Goal: Browse casually: Explore the website without a specific task or goal

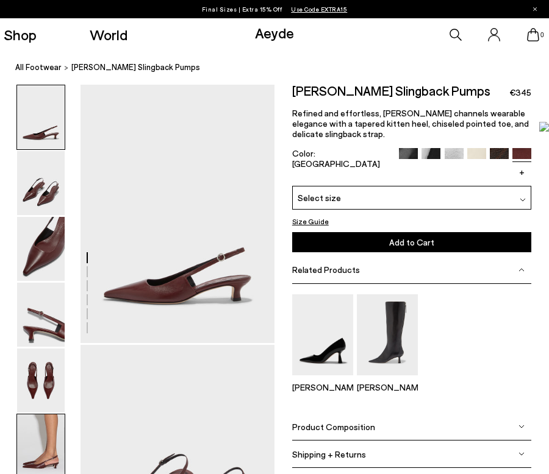
click at [46, 426] on img at bounding box center [41, 447] width 48 height 64
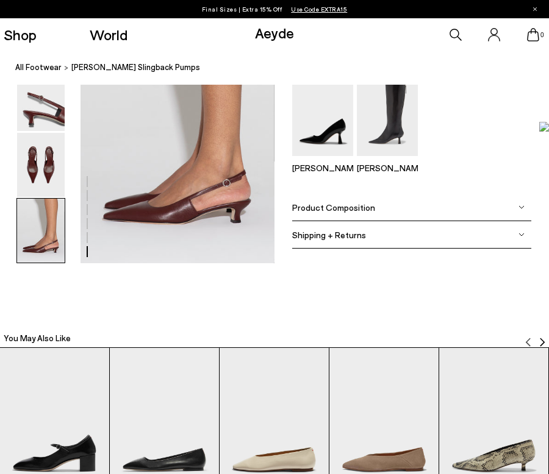
scroll to position [1386, 0]
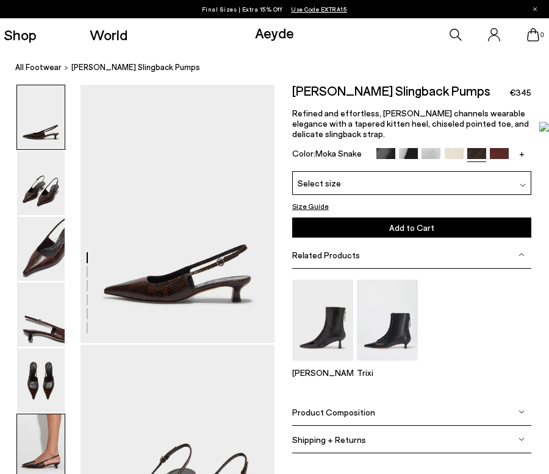
click at [29, 466] on img at bounding box center [41, 447] width 48 height 64
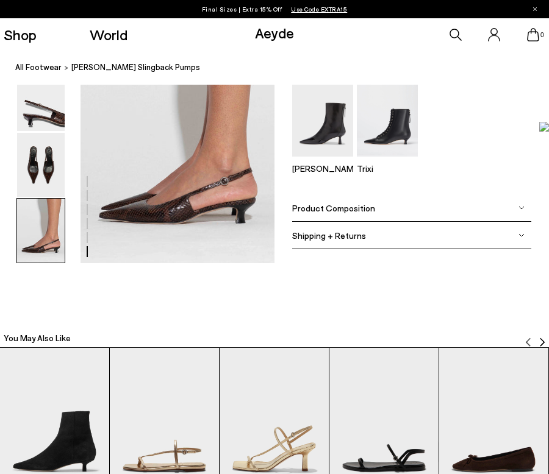
scroll to position [1386, 0]
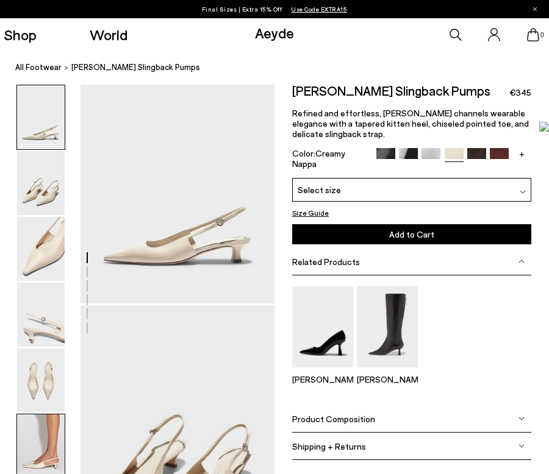
click at [38, 421] on img at bounding box center [41, 447] width 48 height 64
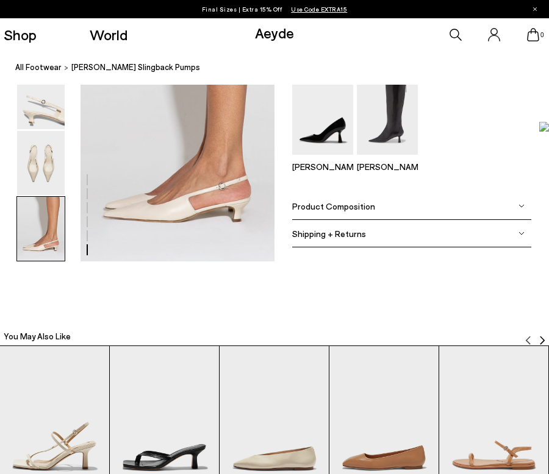
scroll to position [1386, 0]
